Goal: Task Accomplishment & Management: Use online tool/utility

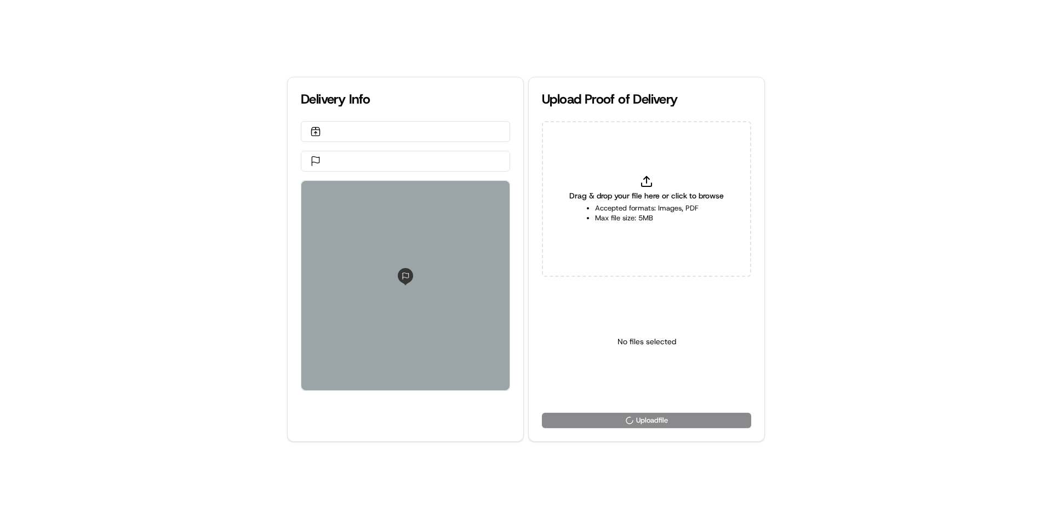
click at [630, 174] on div "Drag & drop your file here or click to browse Accepted formats: Images, PDF Max…" at bounding box center [646, 199] width 209 height 156
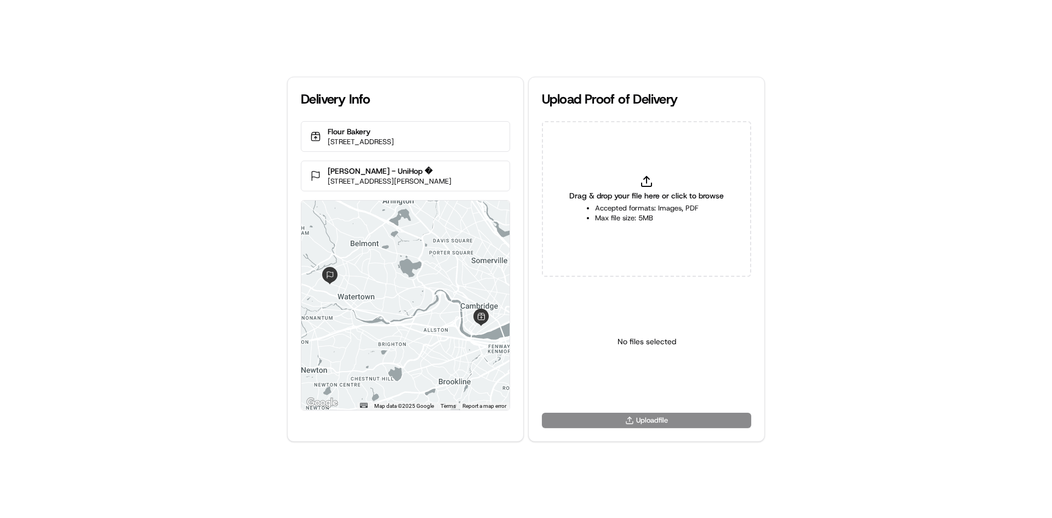
type input "C:\fakepath\HandedToCustomer (1).png"
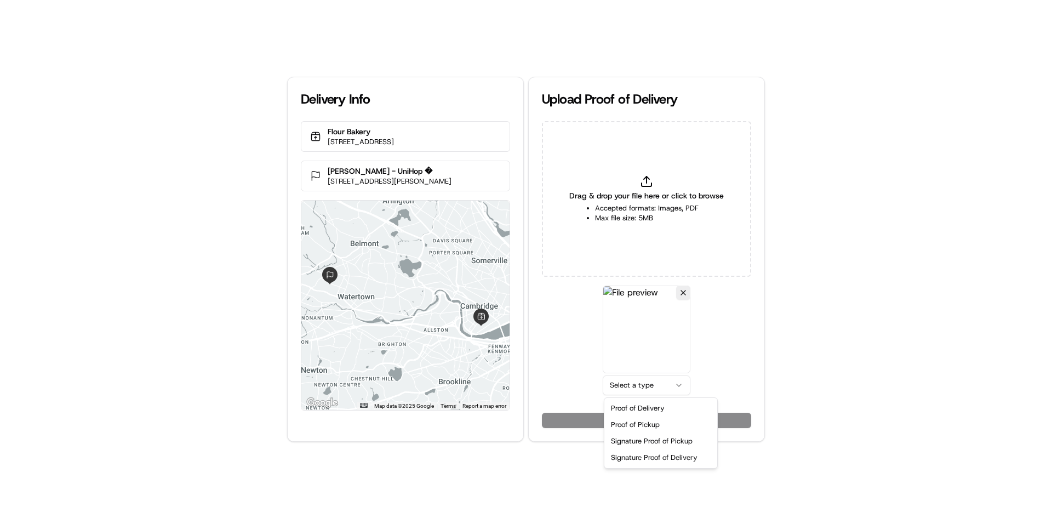
click at [625, 384] on html "Delivery Info Flour Bakery [STREET_ADDRESS] [PERSON_NAME] - UniHop � [STREET_AD…" at bounding box center [526, 259] width 1052 height 518
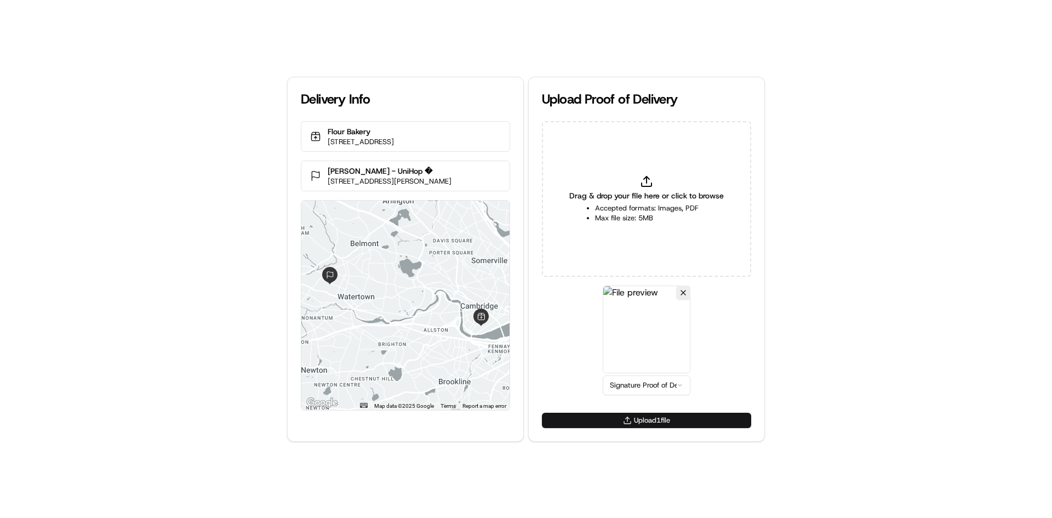
click at [635, 426] on button "Upload 1 file" at bounding box center [646, 420] width 209 height 15
